Goal: Communication & Community: Answer question/provide support

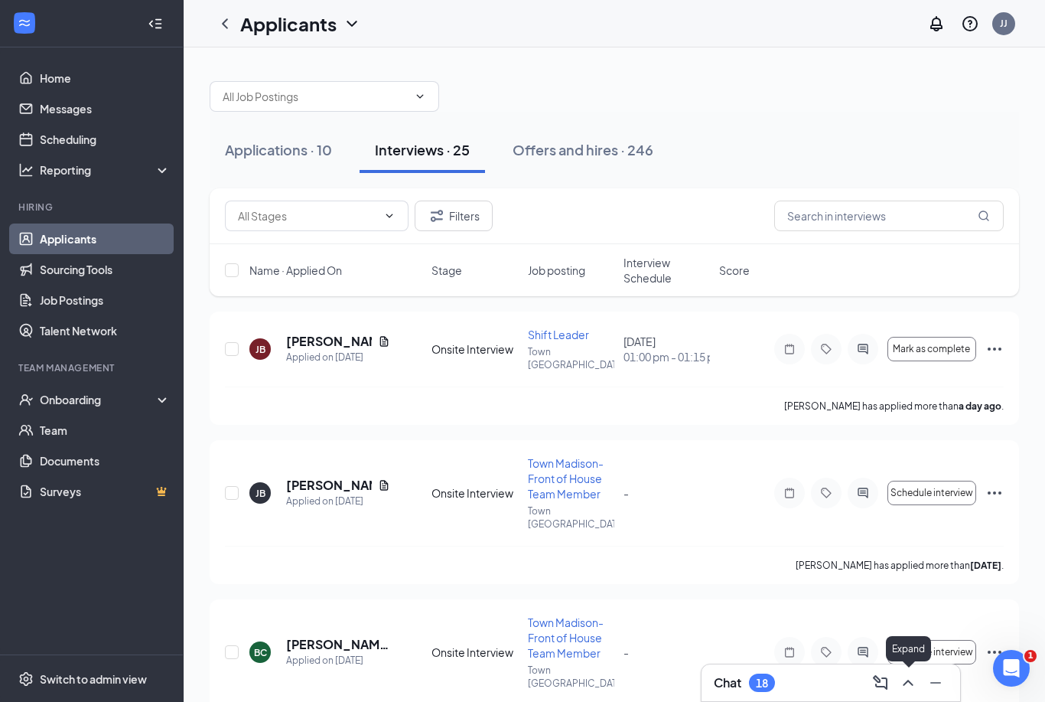
click at [911, 684] on icon "ChevronUp" at bounding box center [908, 682] width 10 height 6
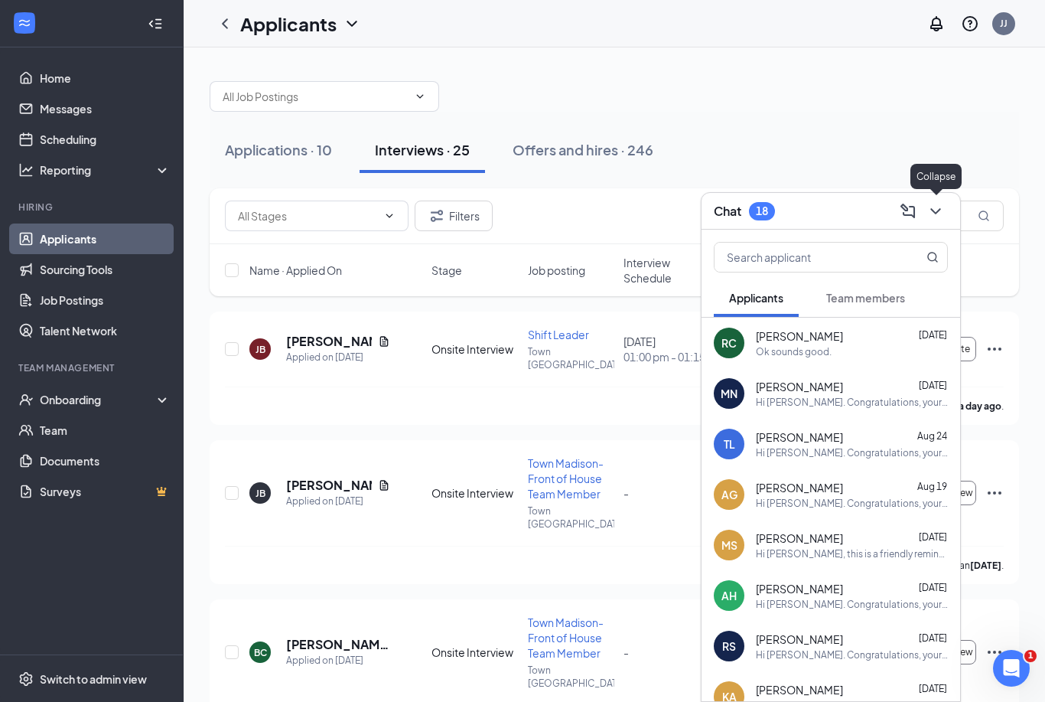
click at [940, 211] on icon "ChevronDown" at bounding box center [935, 211] width 18 height 18
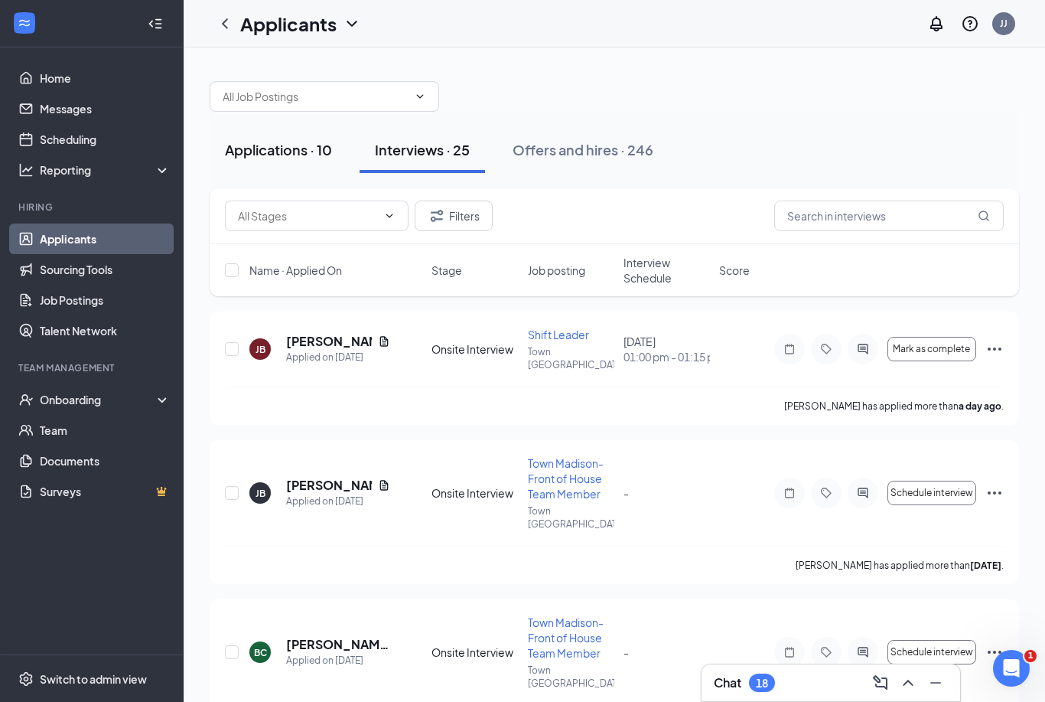
click at [286, 147] on div "Applications · 10" at bounding box center [278, 149] width 107 height 19
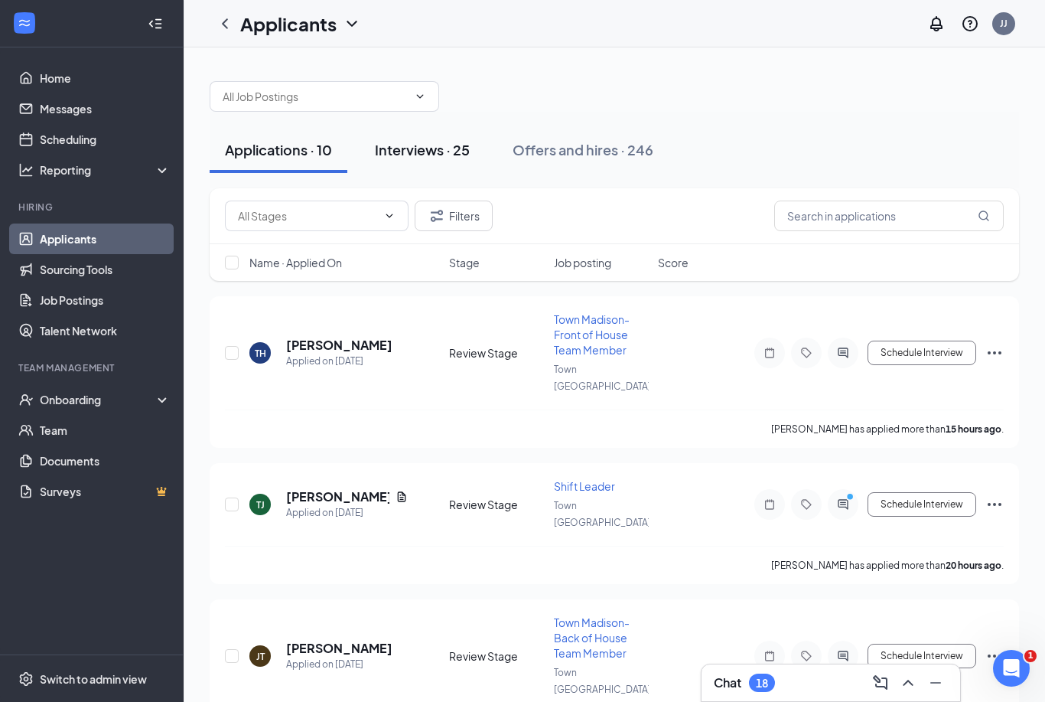
click at [420, 148] on div "Interviews · 25" at bounding box center [422, 149] width 95 height 19
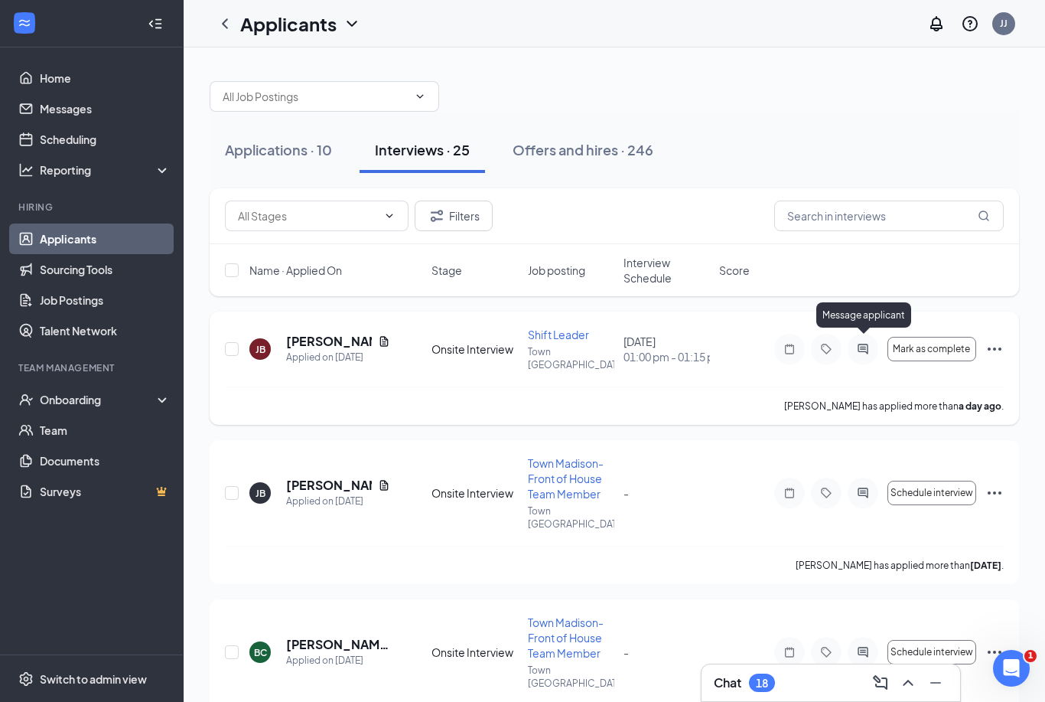
click at [864, 346] on icon "ActiveChat" at bounding box center [863, 348] width 10 height 10
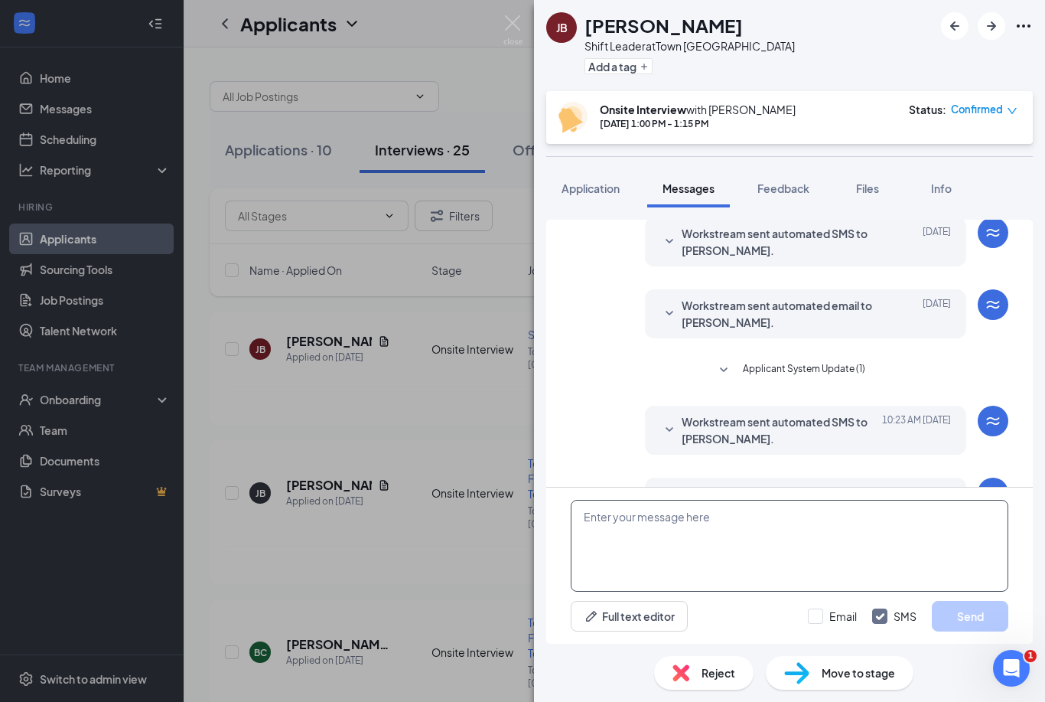
scroll to position [49, 0]
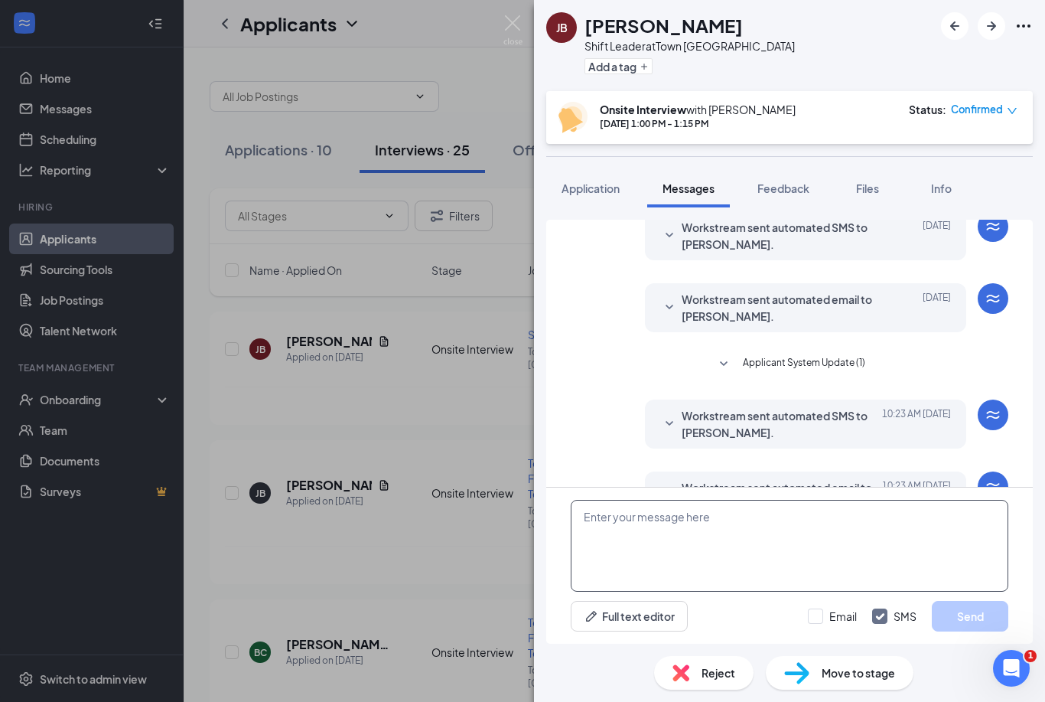
click at [641, 545] on textarea at bounding box center [790, 546] width 438 height 92
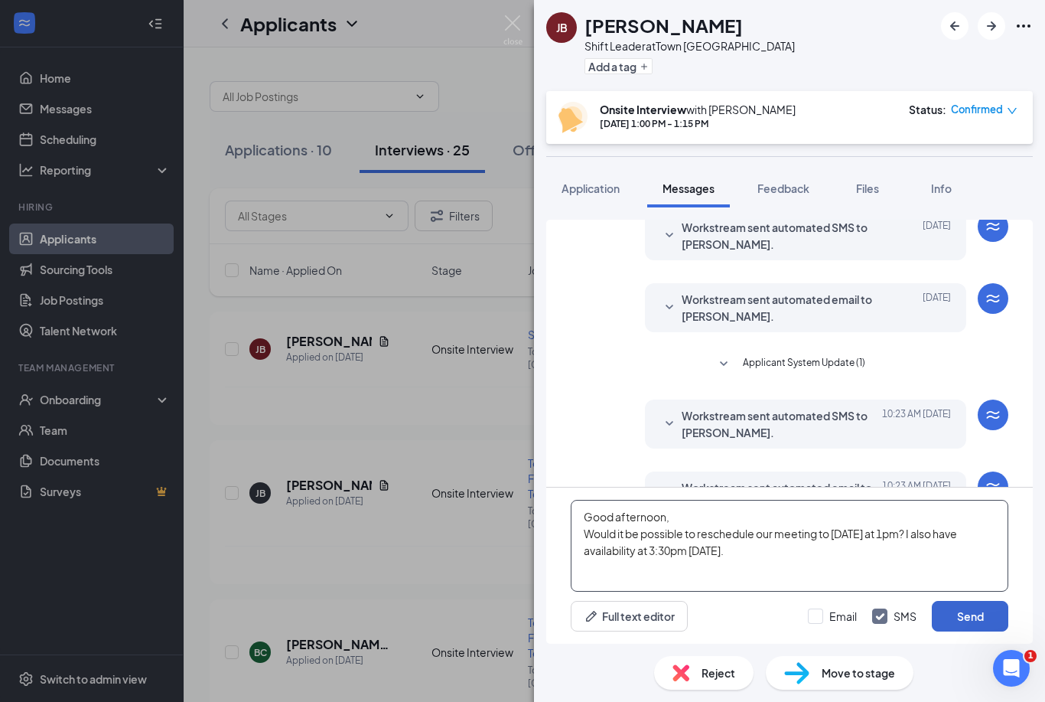
type textarea "Good afternoon, Would it be possible to reschedule our meeting to [DATE] at 1pm…"
click at [964, 617] on button "Send" at bounding box center [970, 616] width 77 height 31
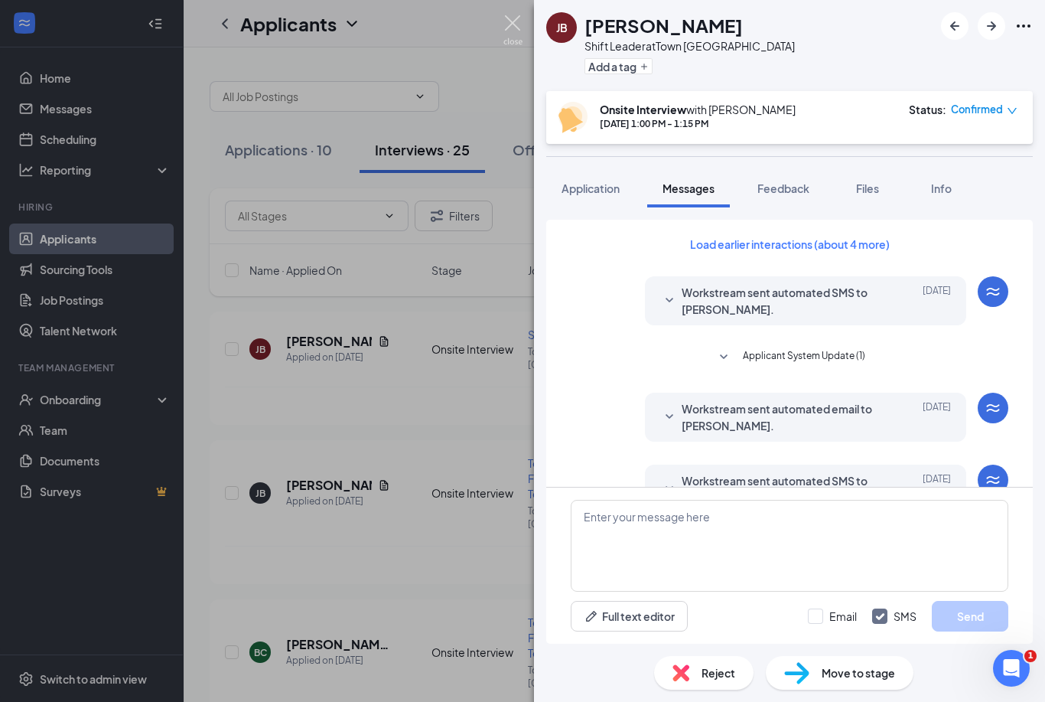
click at [516, 28] on img at bounding box center [512, 30] width 19 height 30
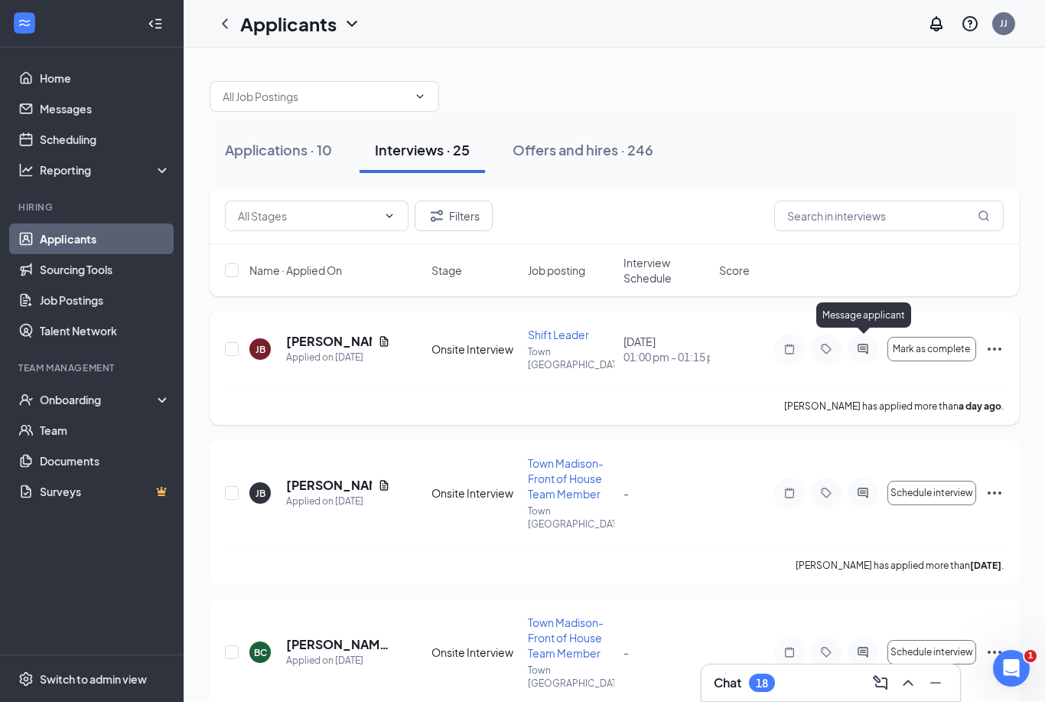
click at [865, 343] on icon "ActiveChat" at bounding box center [863, 349] width 18 height 12
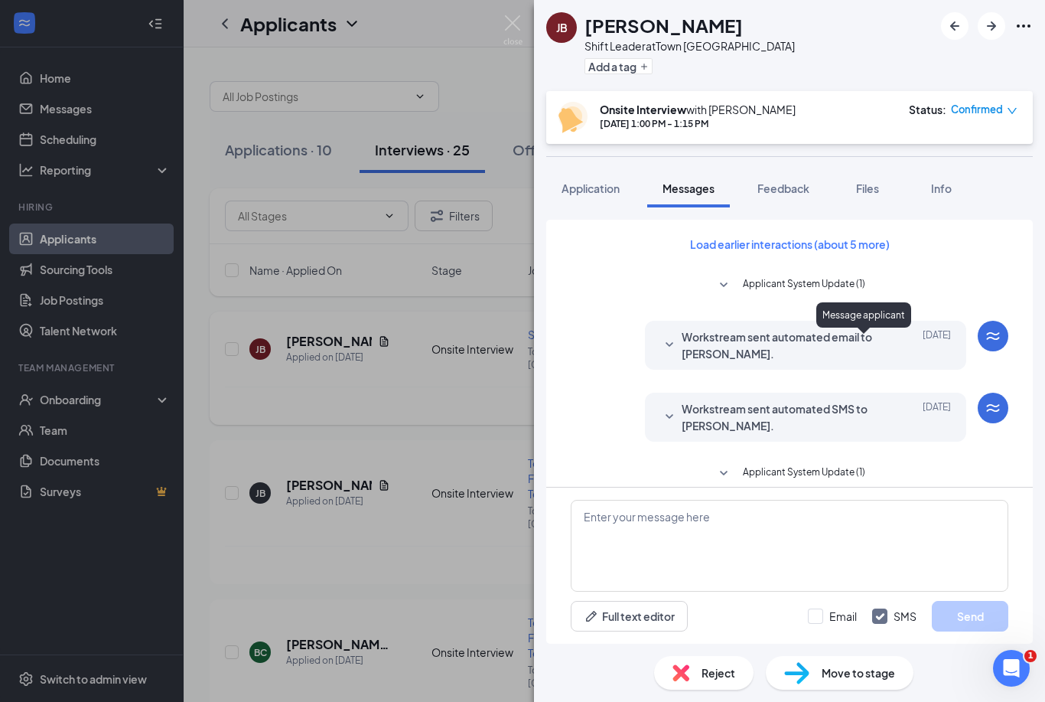
scroll to position [49, 0]
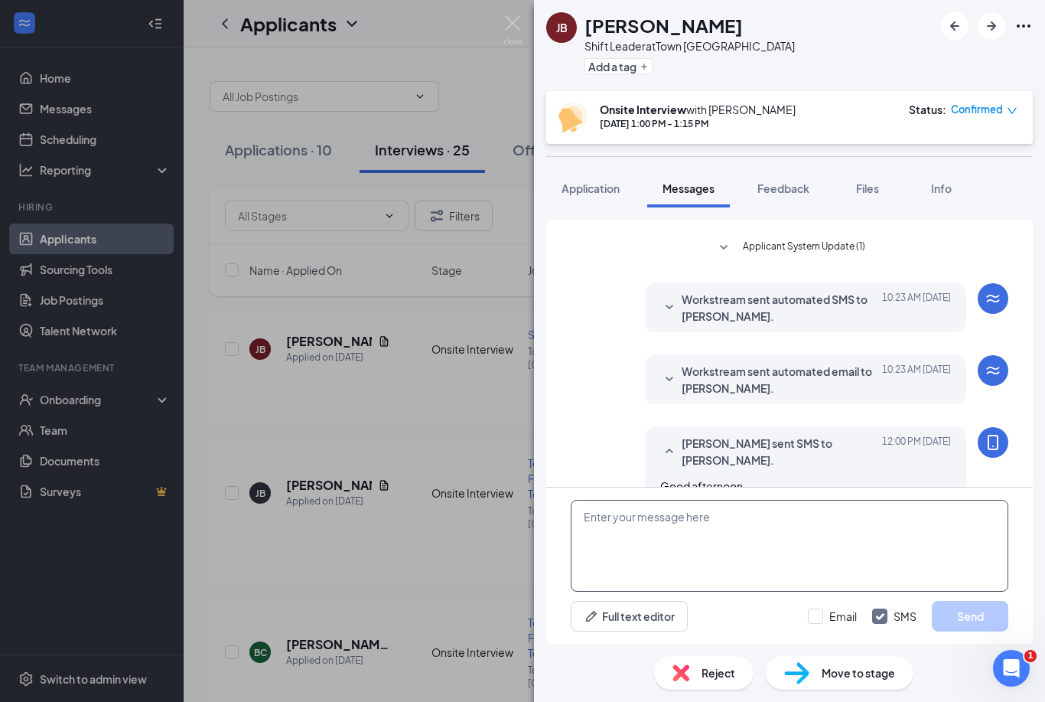
click at [636, 535] on textarea at bounding box center [790, 546] width 438 height 92
type textarea "Or 3pm."
click at [962, 616] on button "Send" at bounding box center [970, 616] width 77 height 31
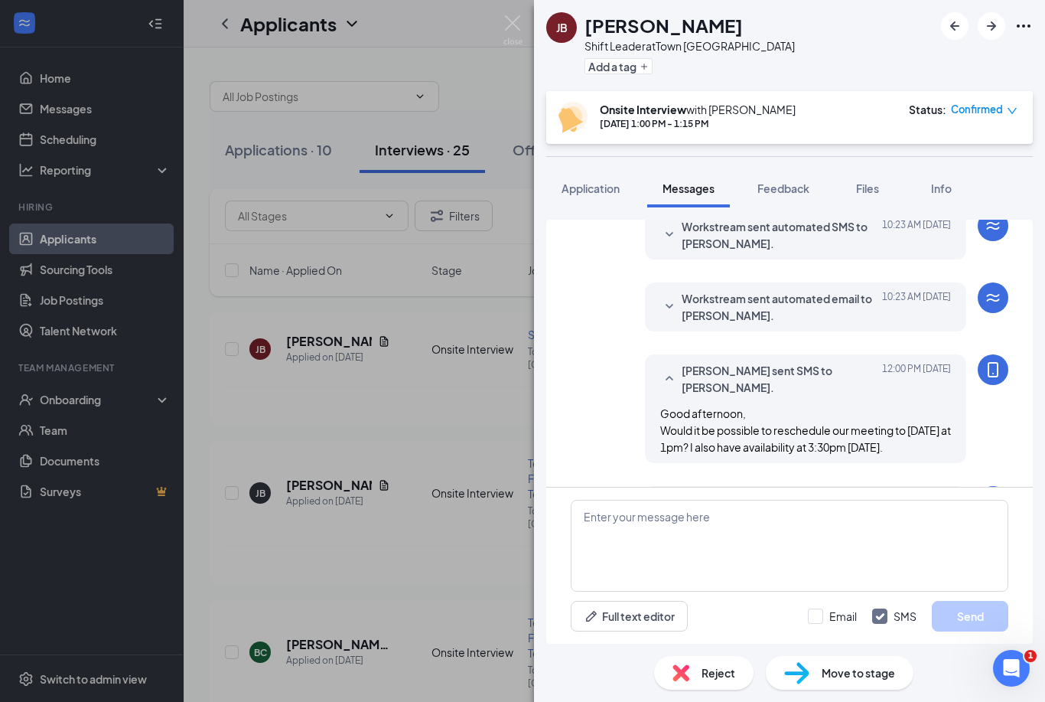
scroll to position [496, 0]
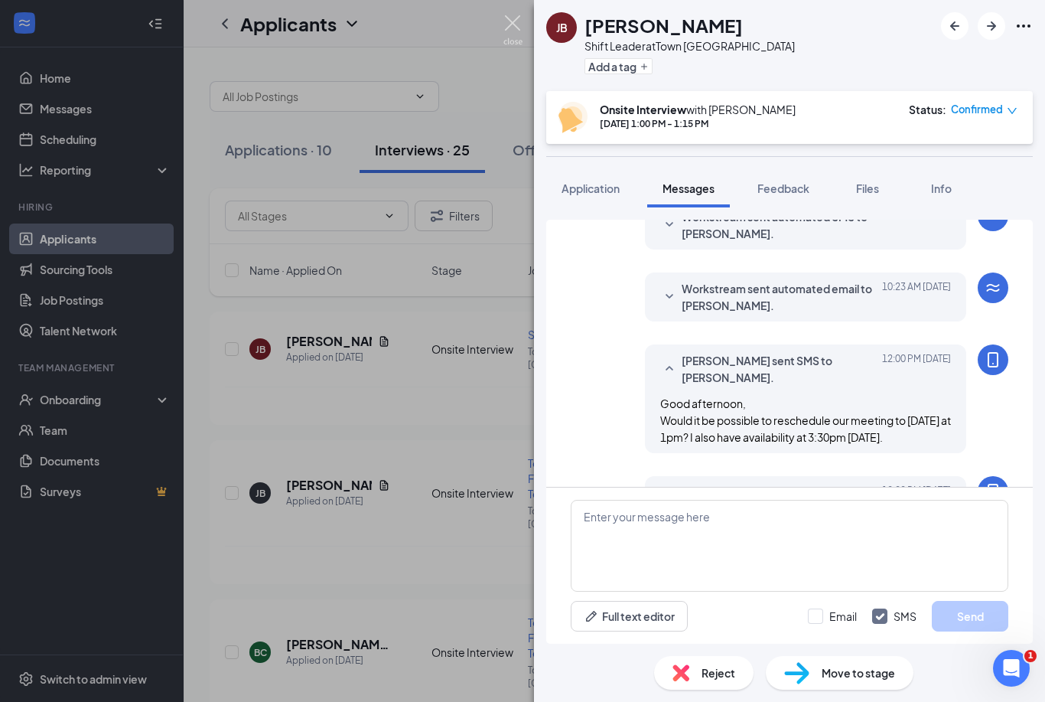
click at [513, 21] on img at bounding box center [512, 30] width 19 height 30
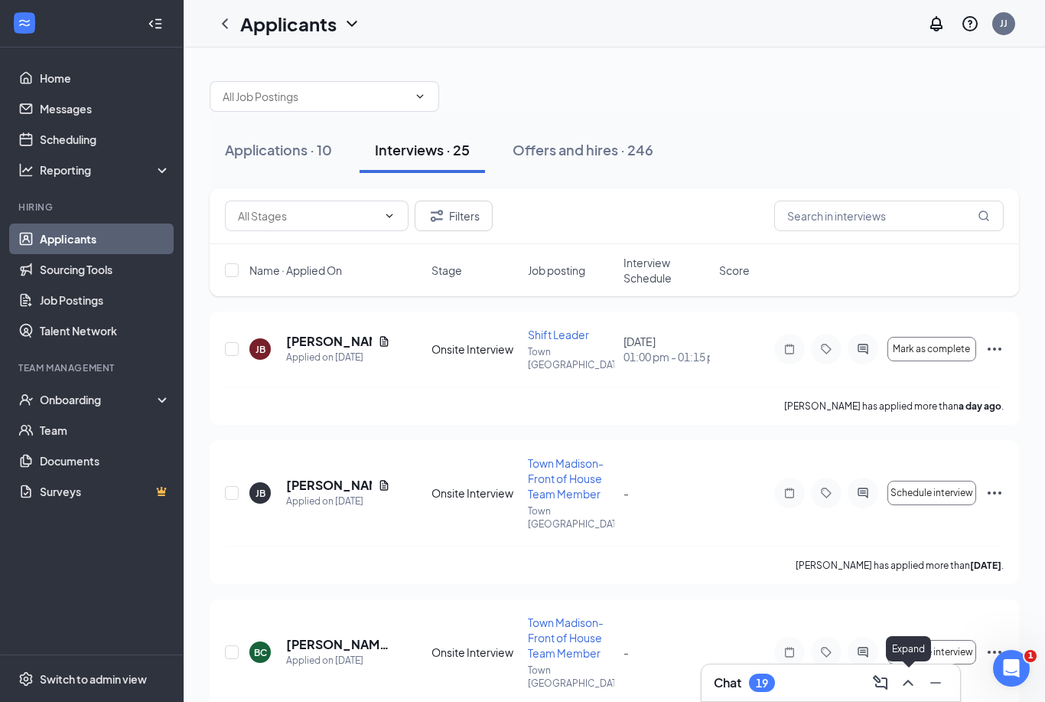
click at [908, 687] on icon "ChevronUp" at bounding box center [908, 682] width 18 height 18
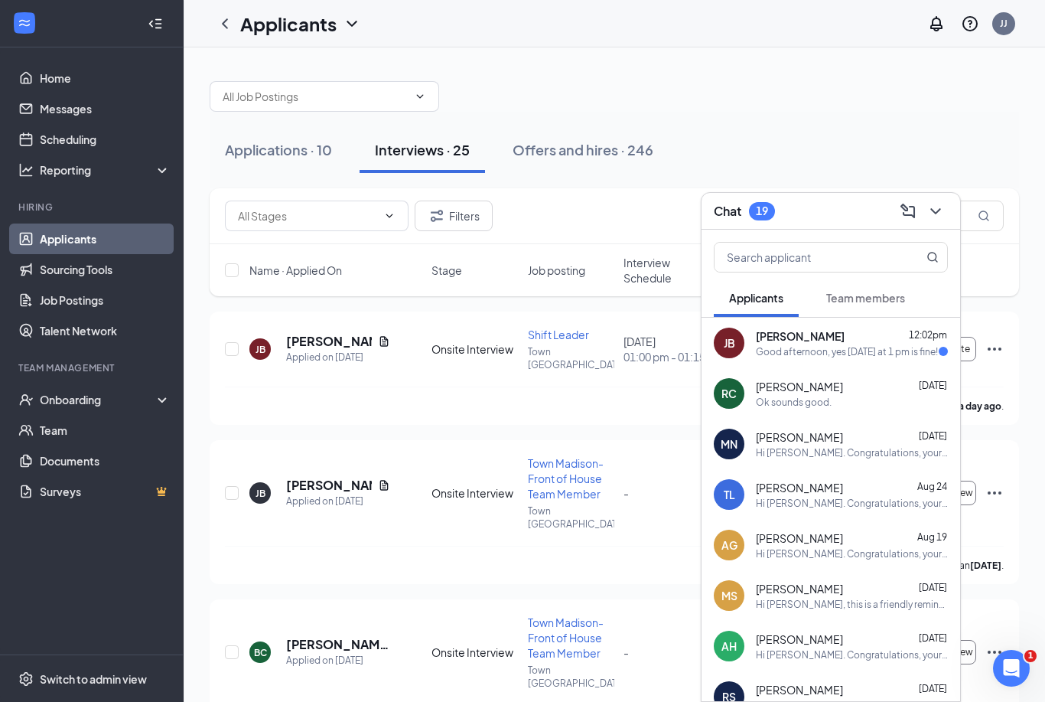
click at [822, 353] on div "Good afternoon, yes [DATE] at 1 pm is fine!" at bounding box center [847, 351] width 182 height 13
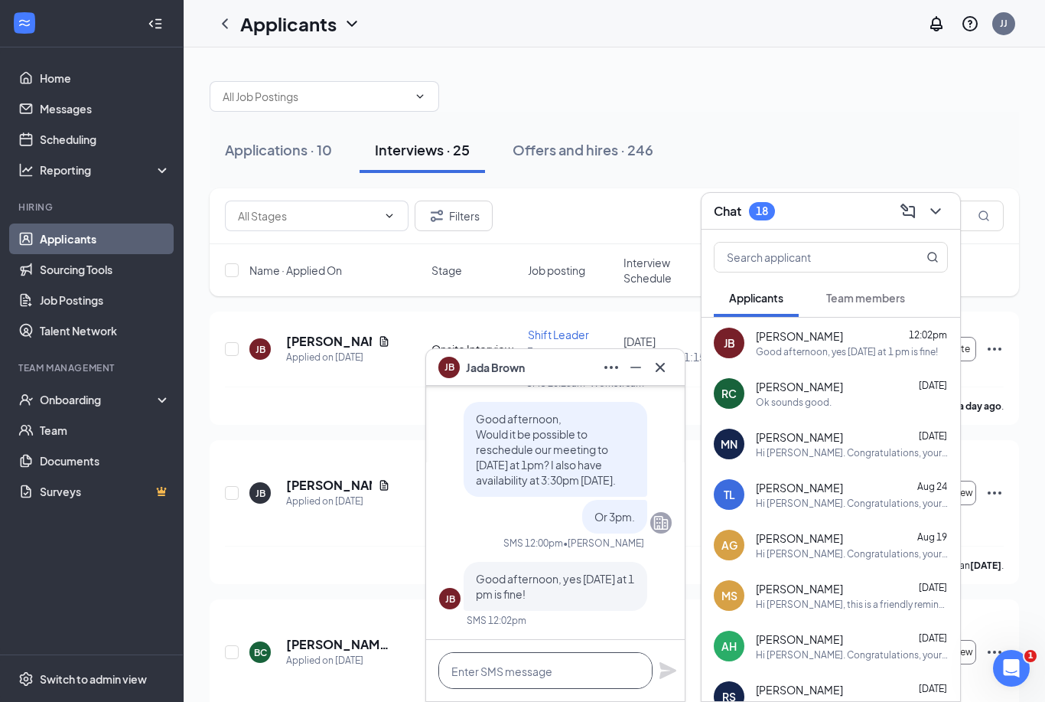
click at [499, 671] on textarea at bounding box center [545, 670] width 214 height 37
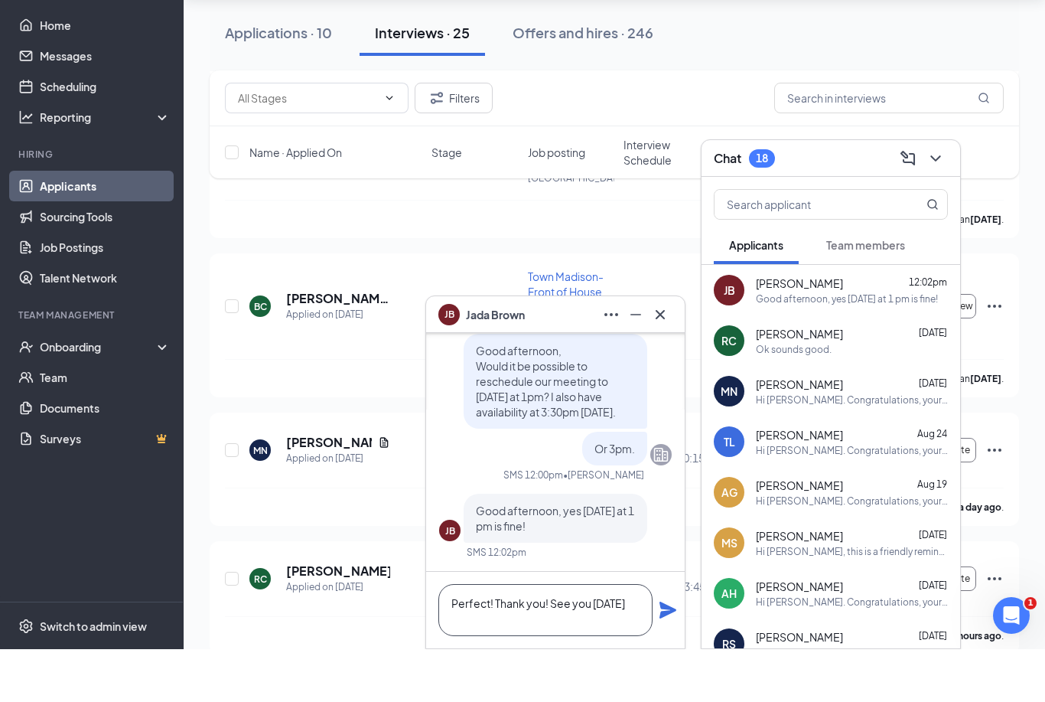
scroll to position [1, 0]
type textarea "Perfect! Thank you! See you [DATE]."
click at [673, 653] on icon "Plane" at bounding box center [668, 662] width 18 height 18
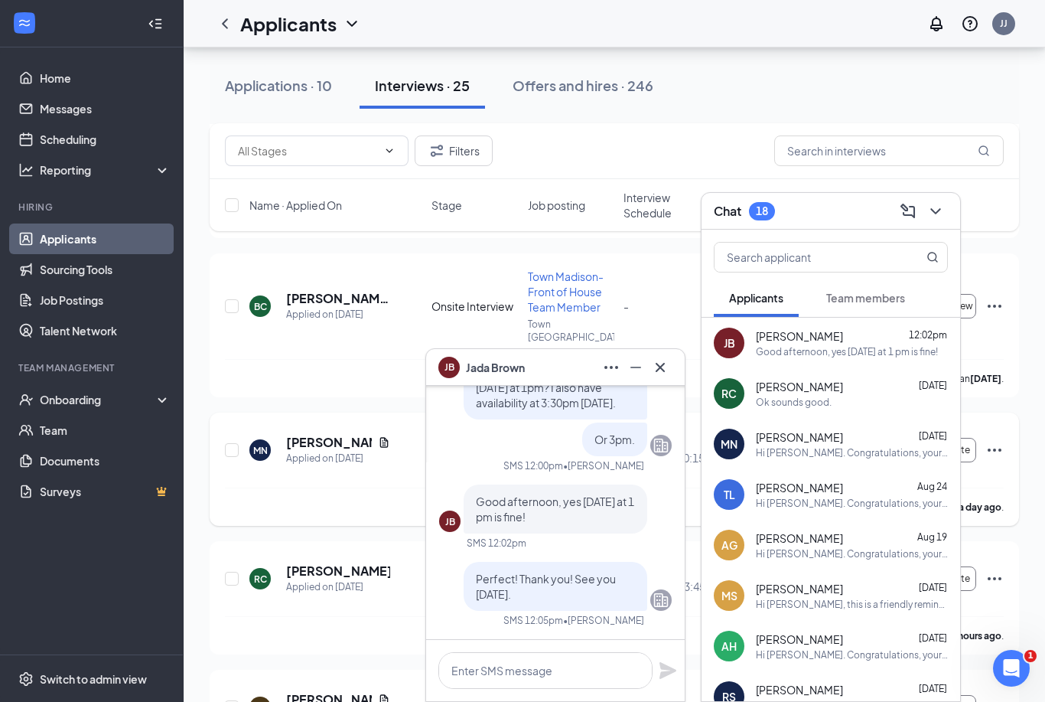
scroll to position [0, 0]
click at [662, 369] on icon "Cross" at bounding box center [660, 366] width 9 height 9
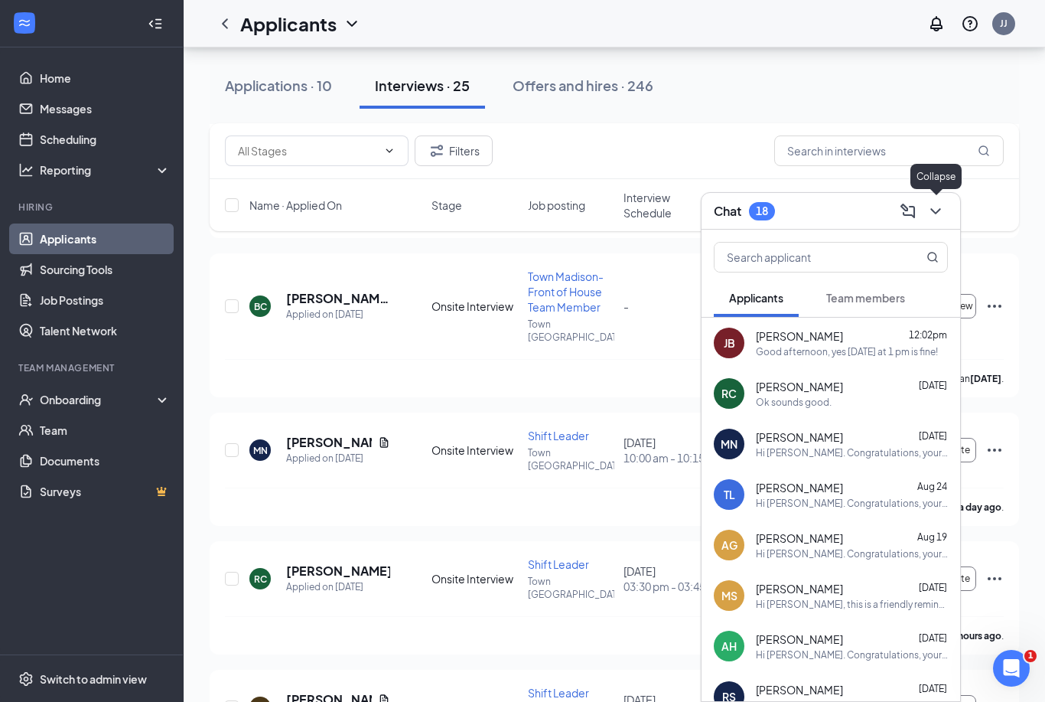
click at [939, 209] on icon "ChevronDown" at bounding box center [935, 211] width 10 height 6
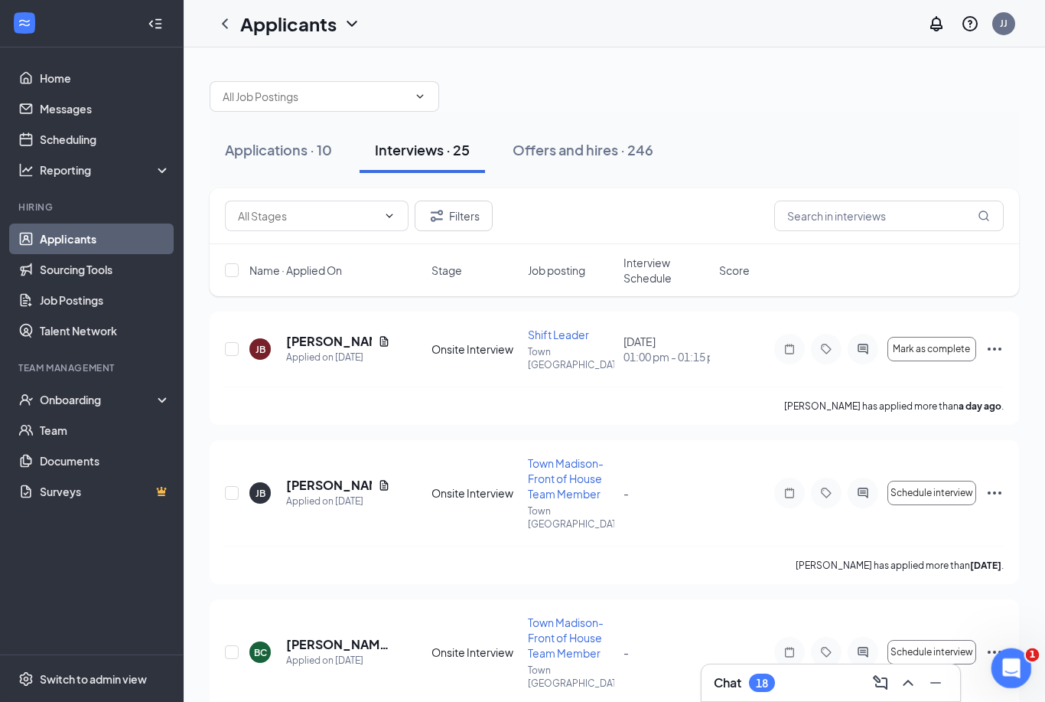
click at [1013, 671] on icon "Open Intercom Messenger" at bounding box center [1009, 665] width 25 height 25
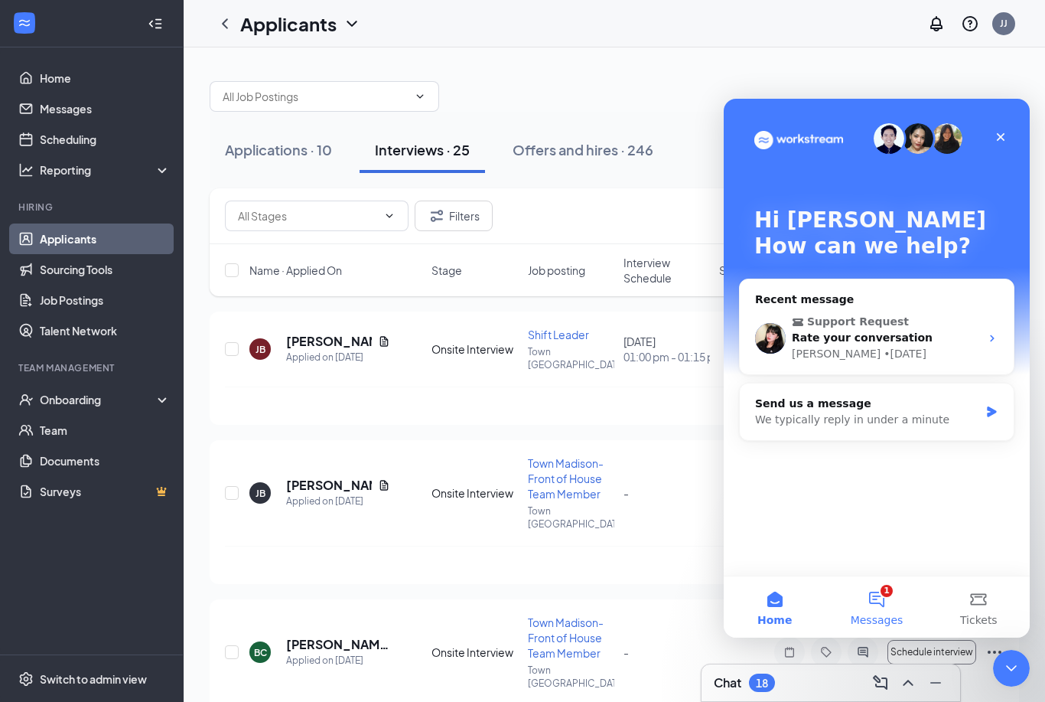
click at [890, 607] on button "1 Messages" at bounding box center [876, 606] width 102 height 61
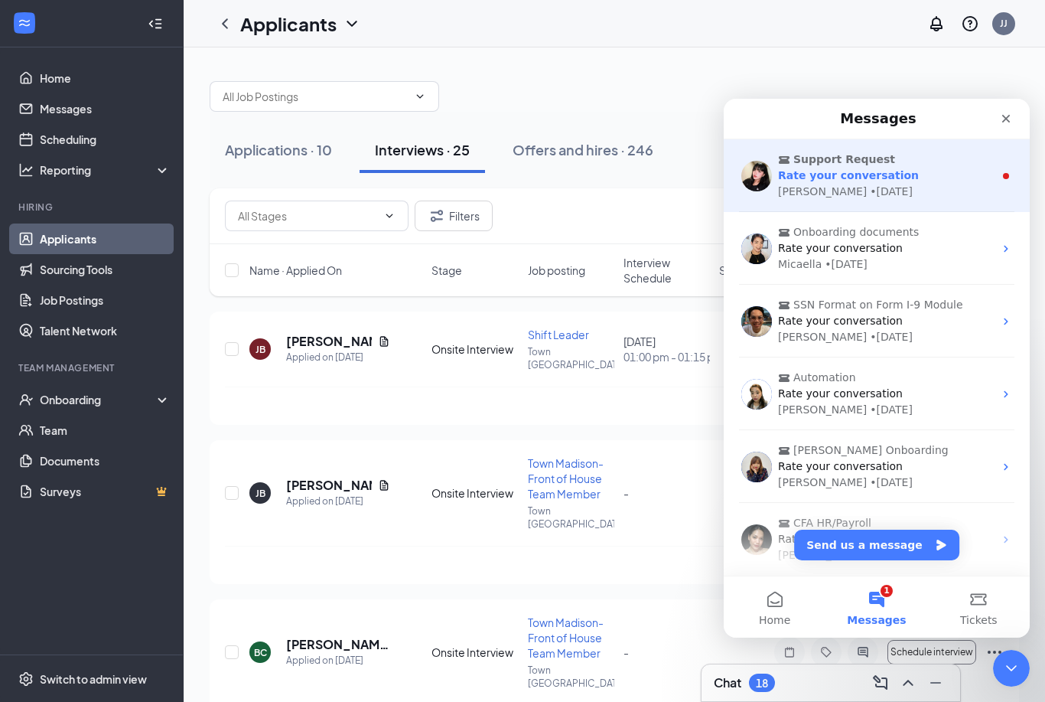
click at [883, 202] on div "Support Request Rate your conversation [PERSON_NAME] • [DATE]" at bounding box center [877, 175] width 306 height 73
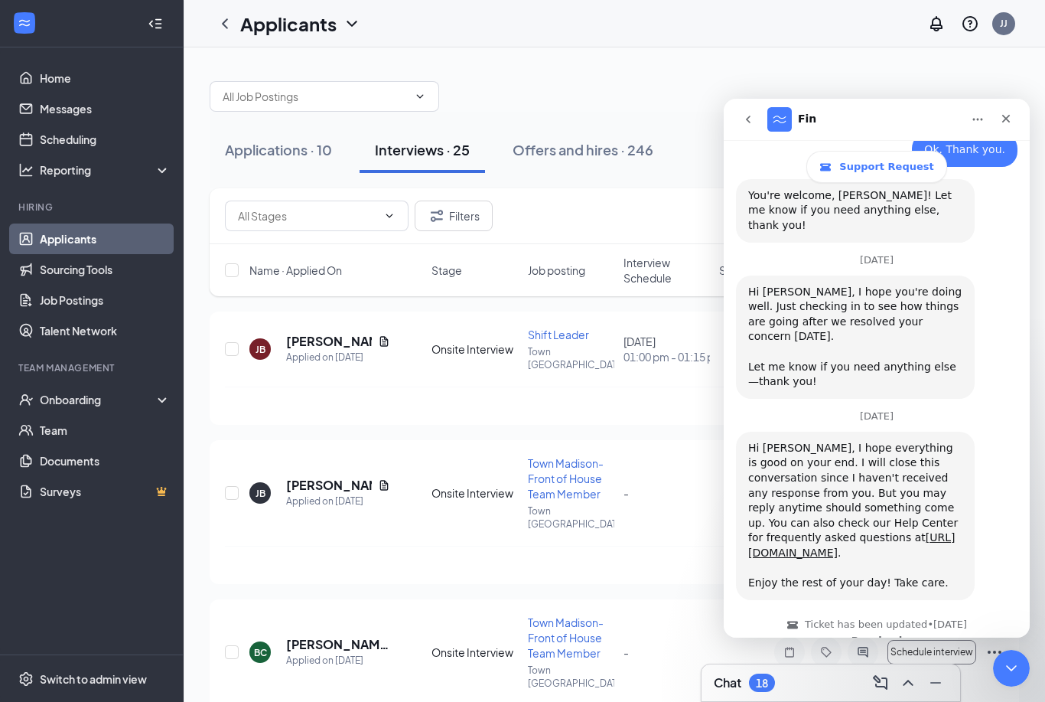
scroll to position [1855, 0]
click at [1010, 121] on icon "Close" at bounding box center [1006, 118] width 12 height 12
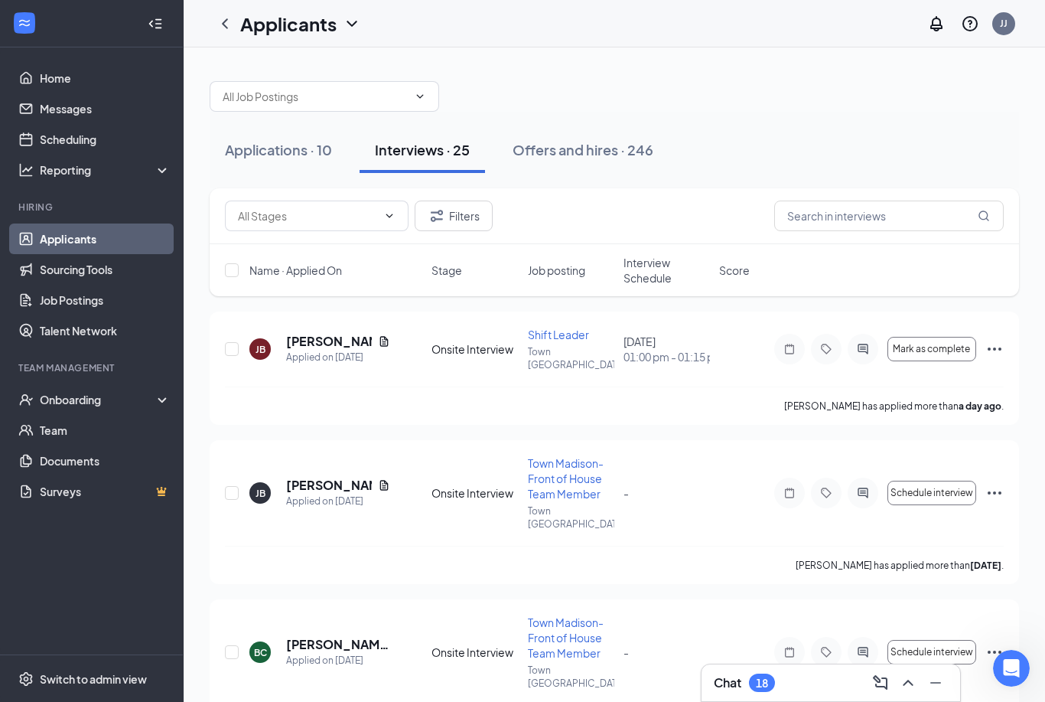
scroll to position [0, 0]
